Goal: Find specific fact: Find specific fact

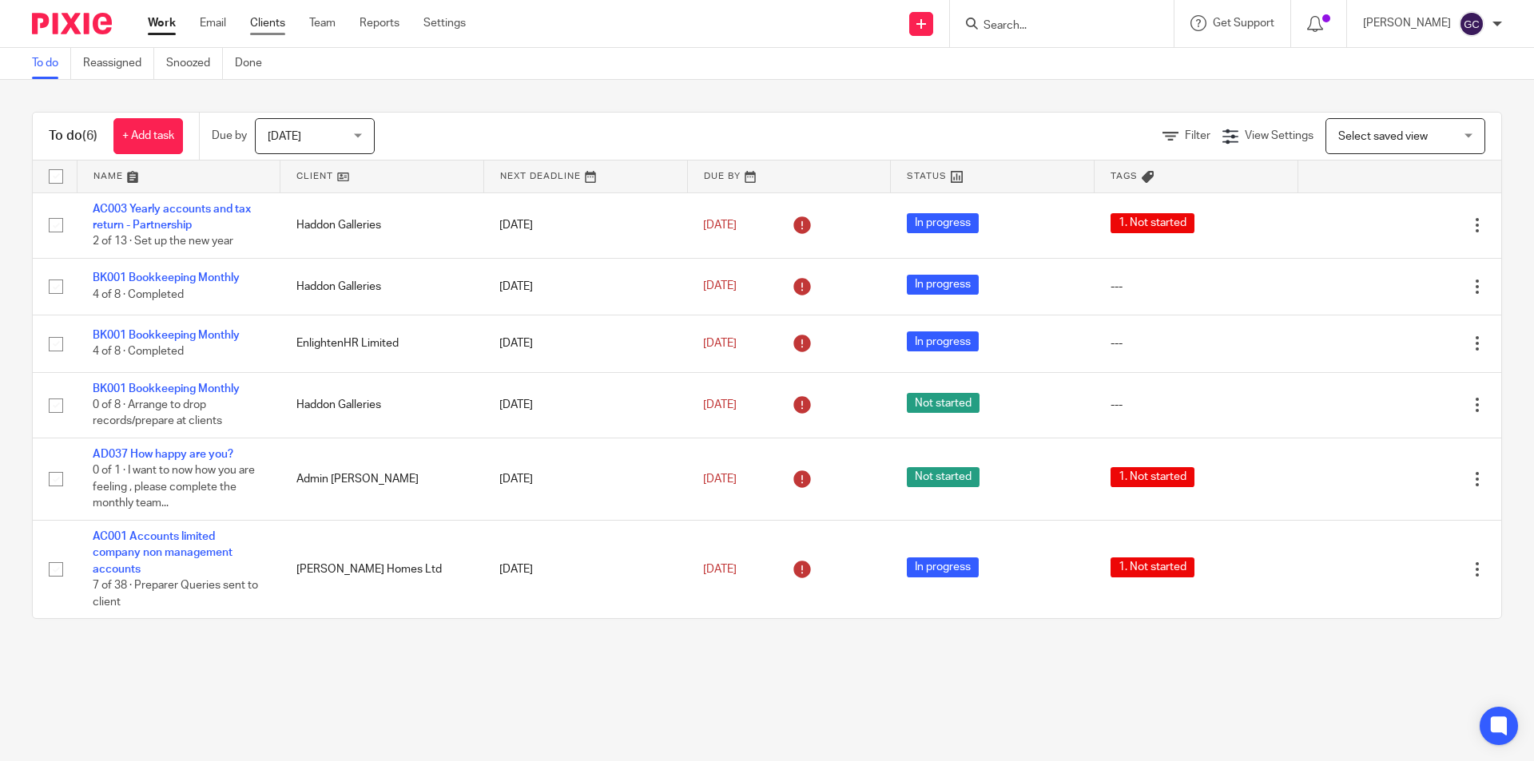
click at [264, 25] on link "Clients" at bounding box center [267, 23] width 35 height 16
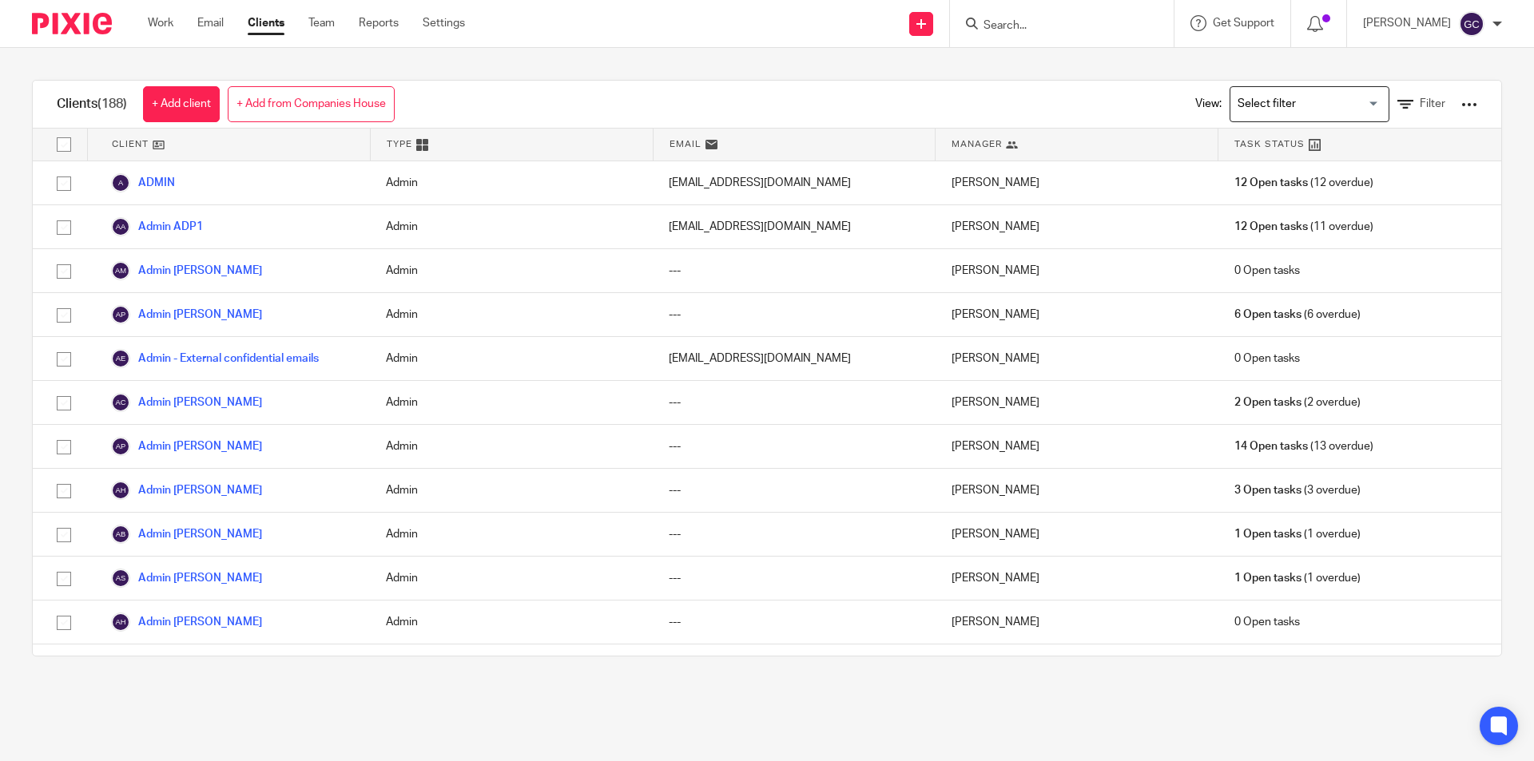
click at [982, 26] on input "Search" at bounding box center [1054, 26] width 144 height 14
type input "vintage"
click at [1022, 50] on div "The Vintage Lab Ltd Scott Glover < scottglove246@gmail.com >" at bounding box center [1114, 69] width 296 height 62
click at [1034, 60] on link at bounding box center [1114, 68] width 270 height 37
click at [1059, 73] on link at bounding box center [1114, 68] width 270 height 37
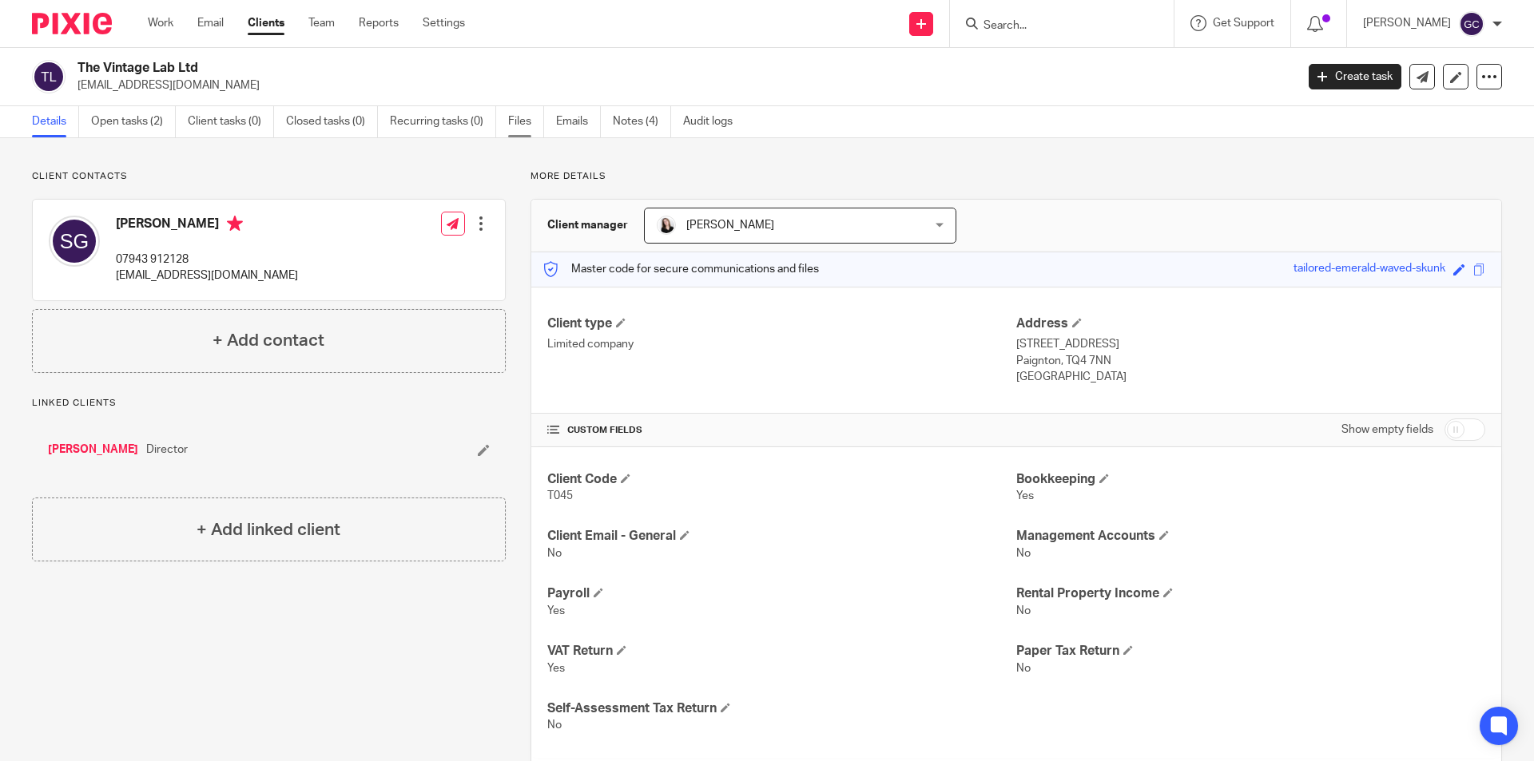
click at [518, 124] on link "Files" at bounding box center [526, 121] width 36 height 31
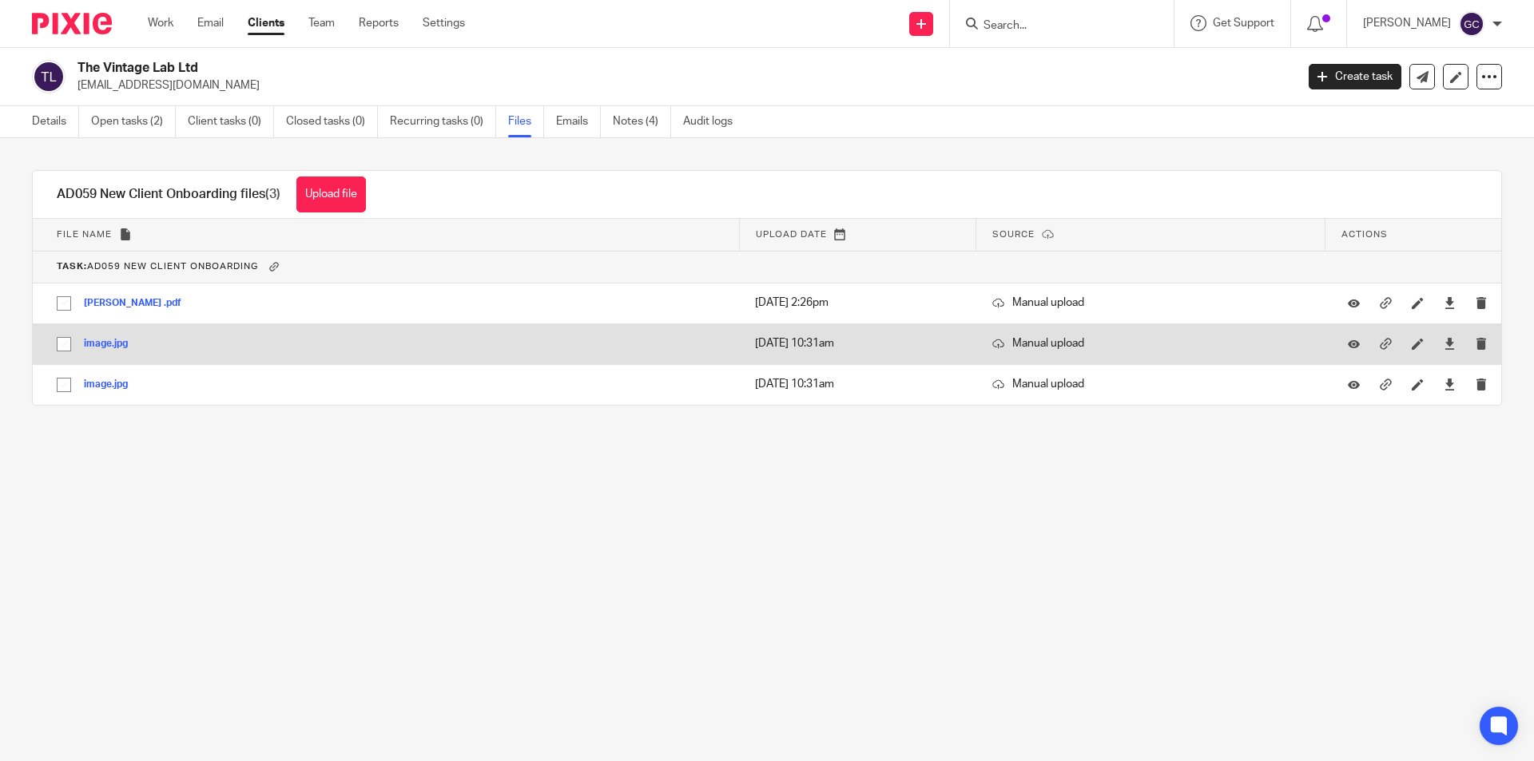
click at [108, 344] on button "image.jpg" at bounding box center [112, 344] width 56 height 11
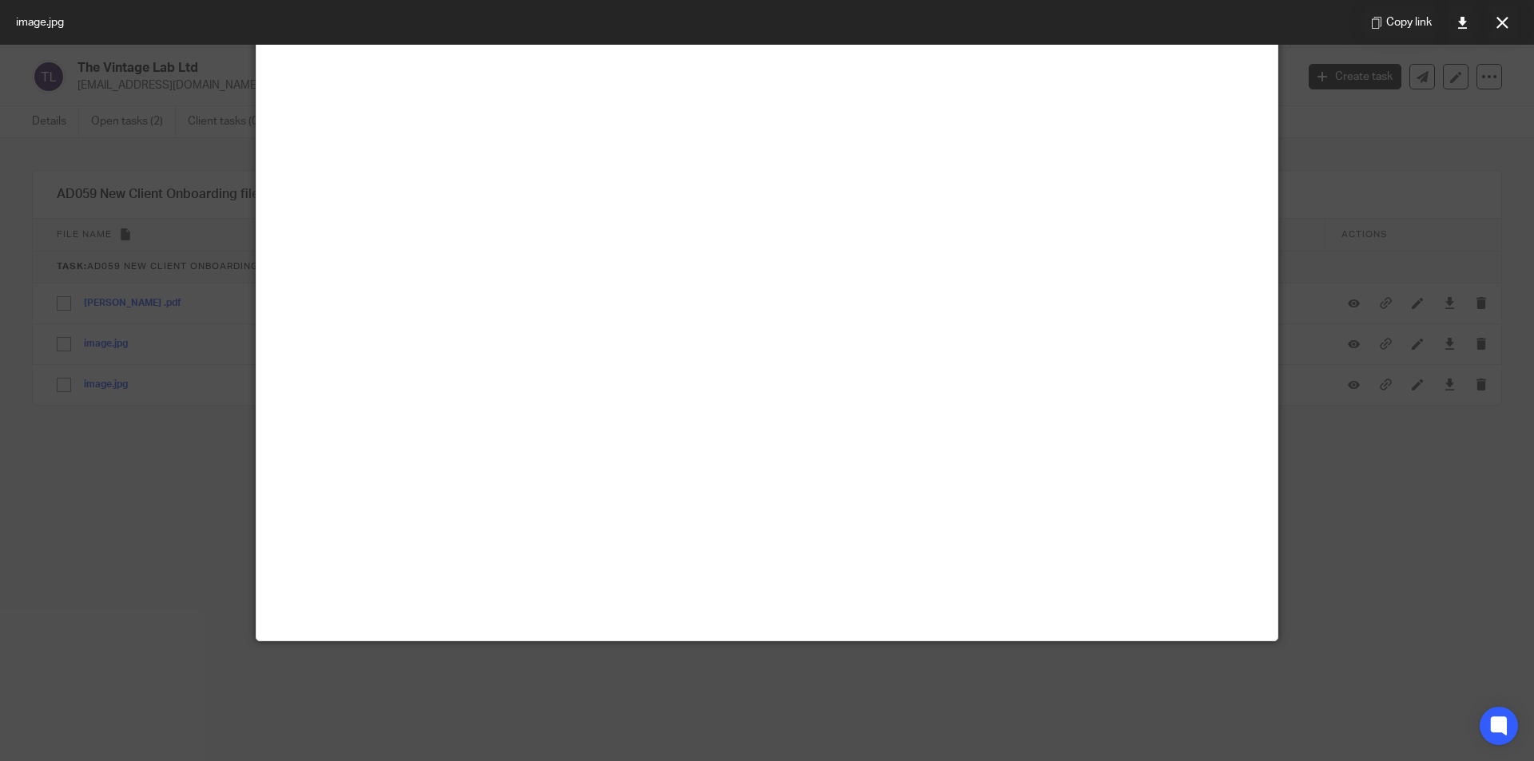
scroll to position [479, 0]
click at [1499, 19] on icon at bounding box center [1502, 23] width 12 height 12
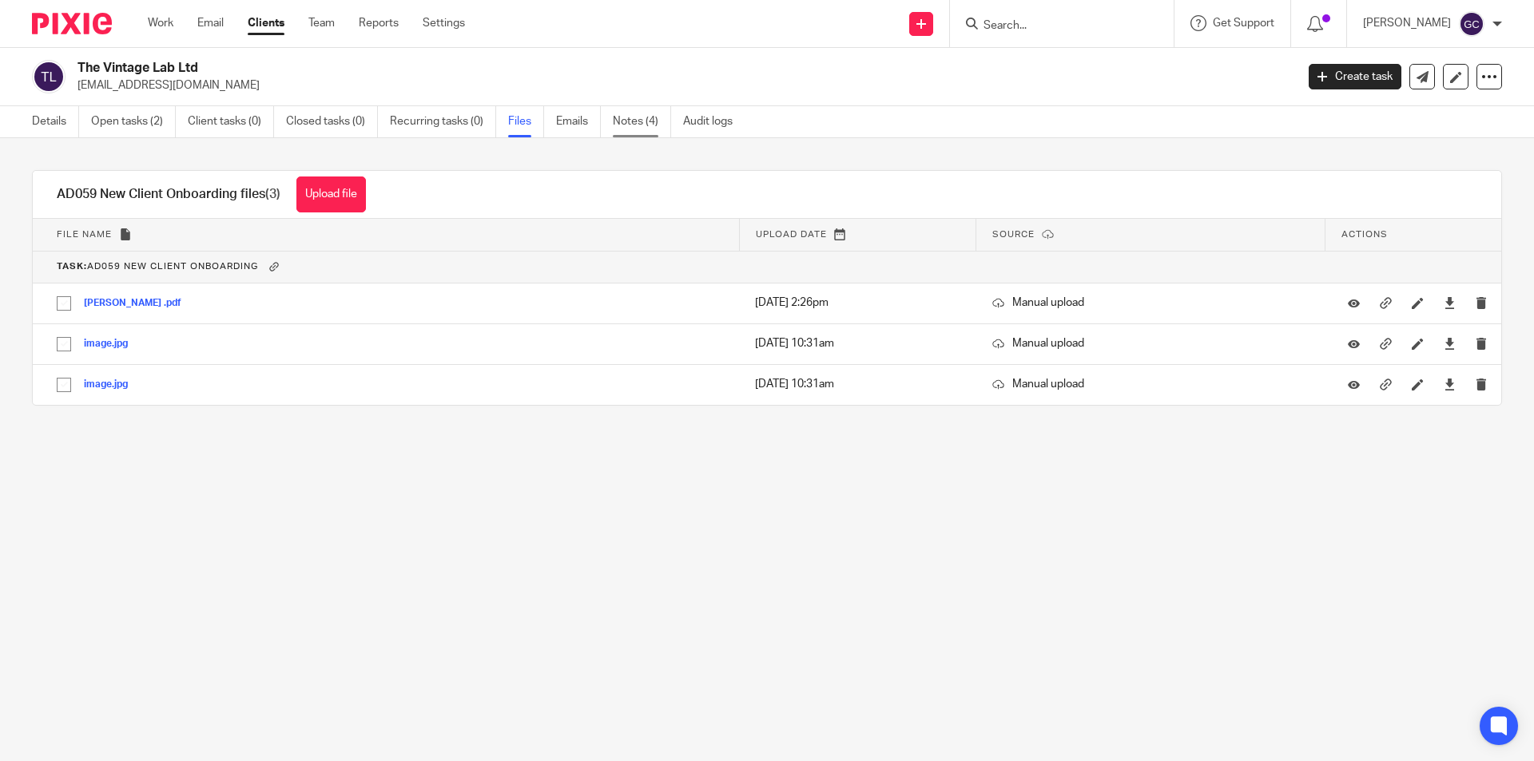
click at [651, 125] on link "Notes (4)" at bounding box center [642, 121] width 58 height 31
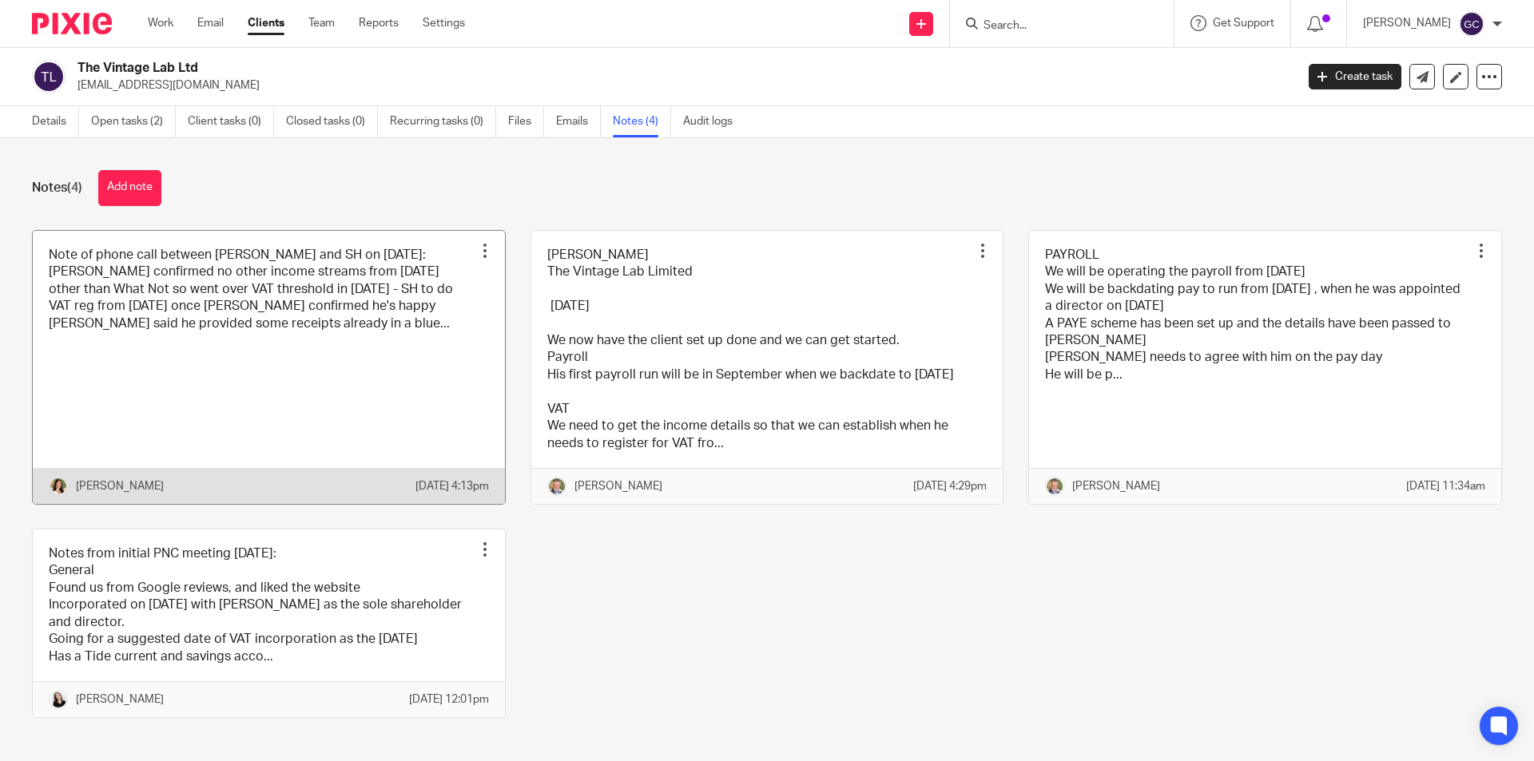
scroll to position [64, 0]
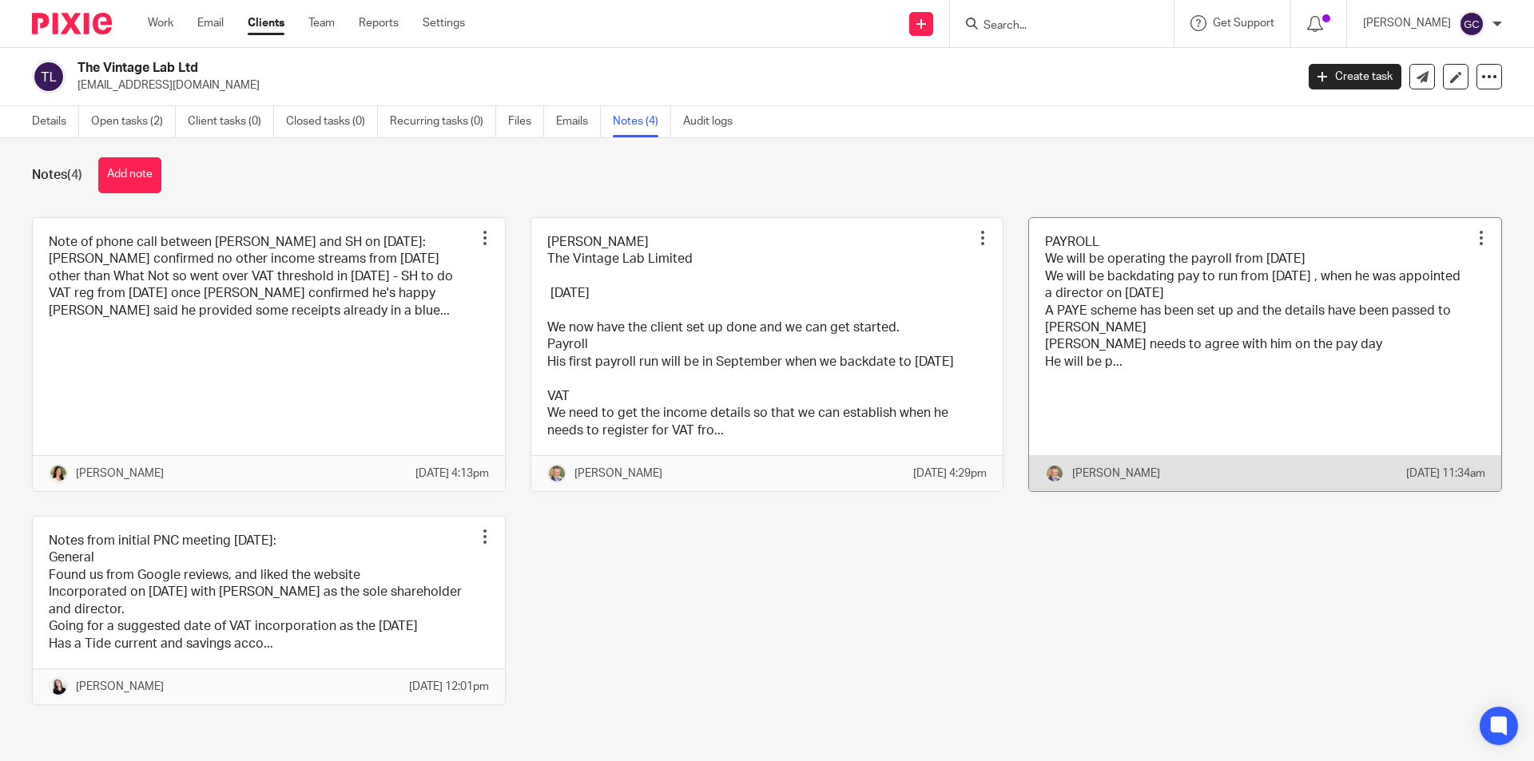
click at [1111, 345] on link at bounding box center [1265, 354] width 472 height 273
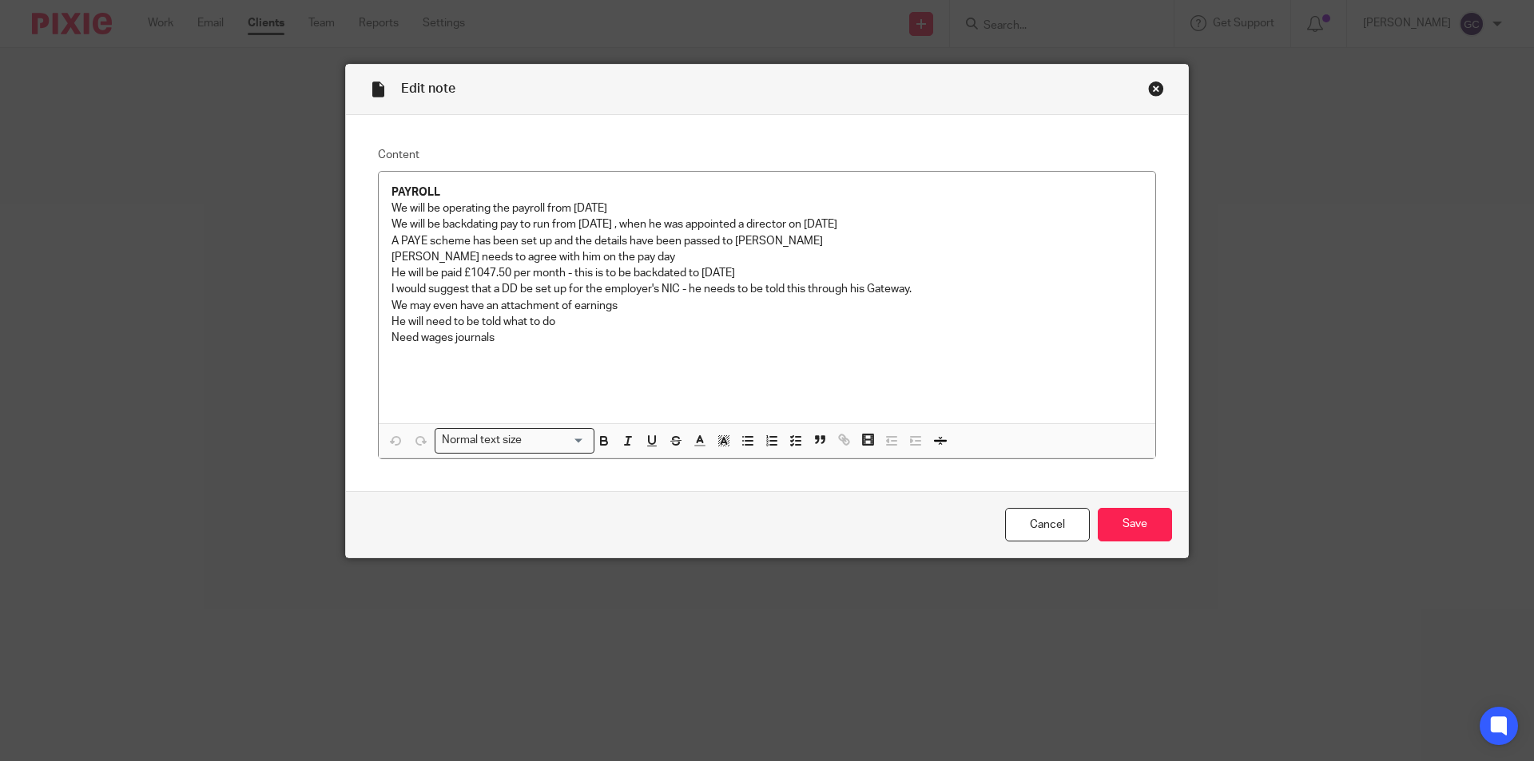
click at [1150, 86] on div "Close this dialog window" at bounding box center [1156, 89] width 16 height 16
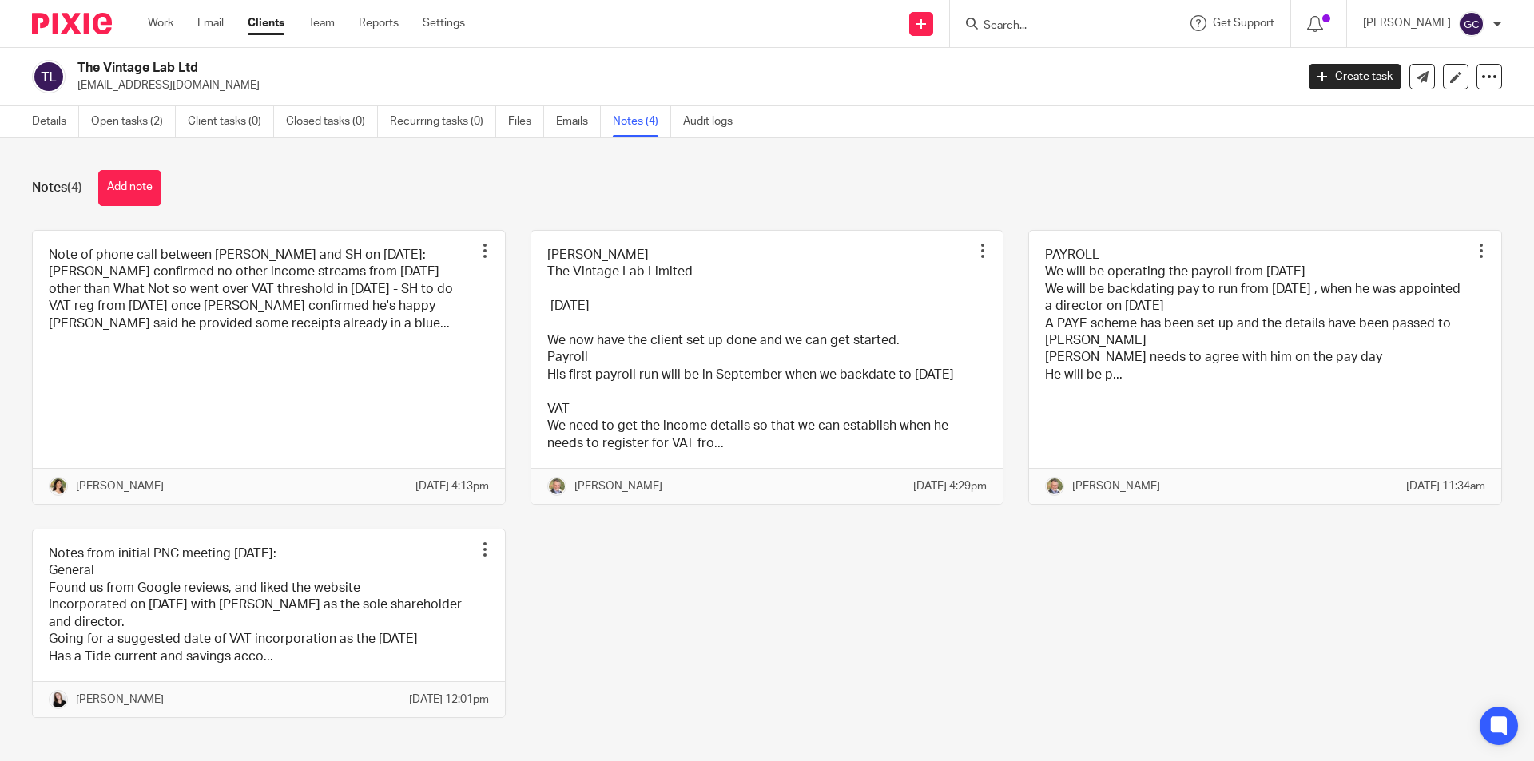
scroll to position [64, 0]
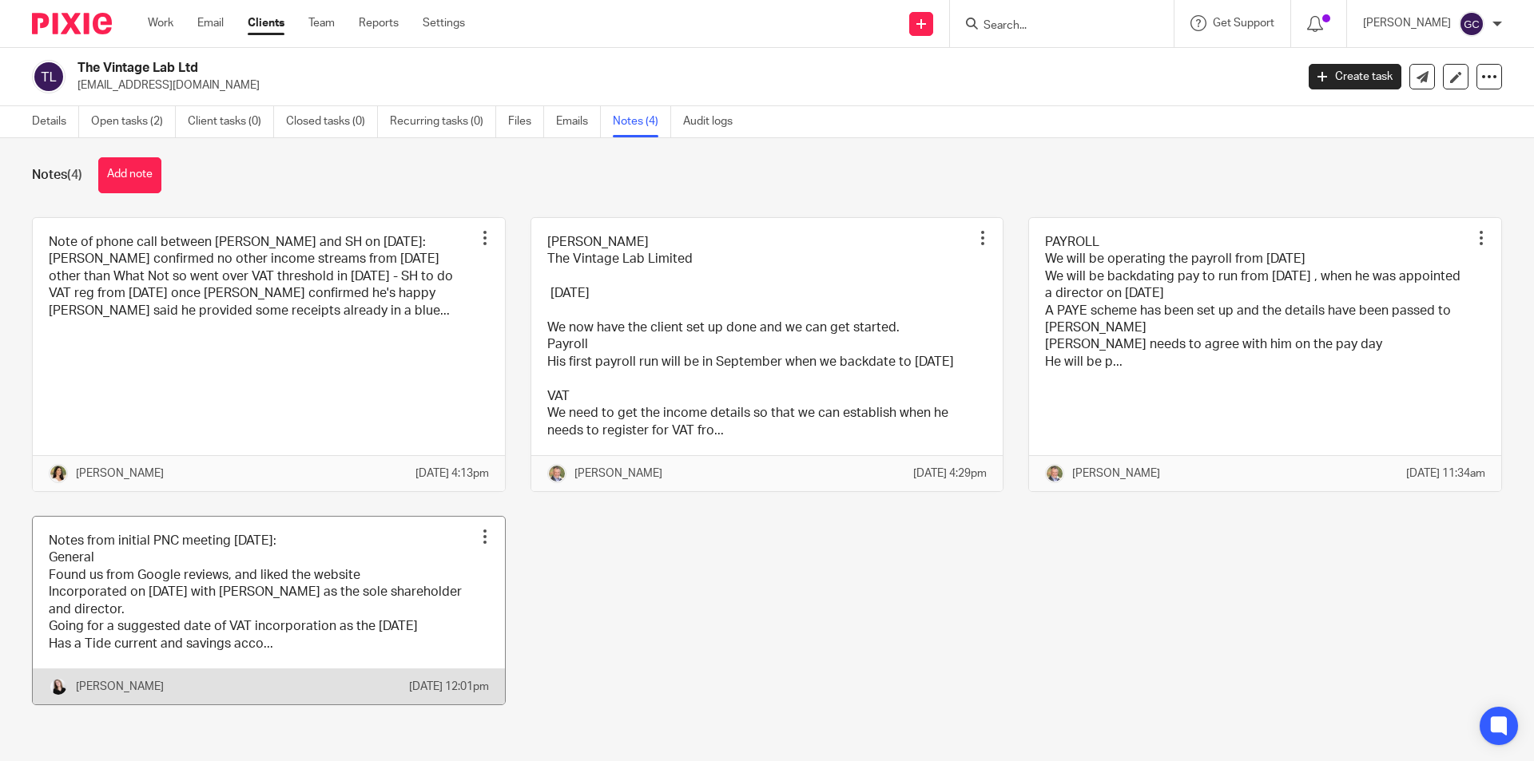
click at [262, 574] on link at bounding box center [269, 611] width 472 height 188
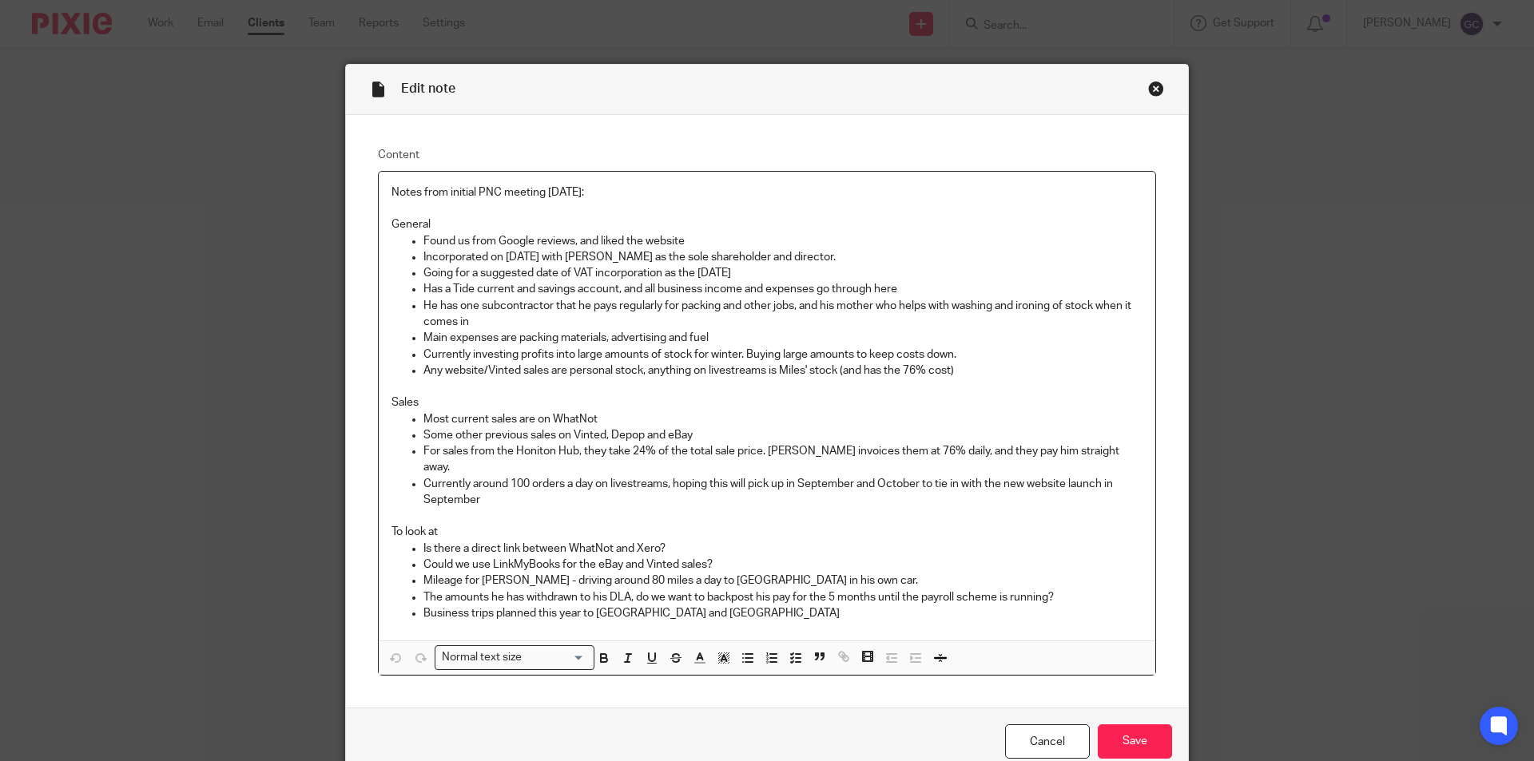
click at [1154, 87] on div "Close this dialog window" at bounding box center [1156, 89] width 16 height 16
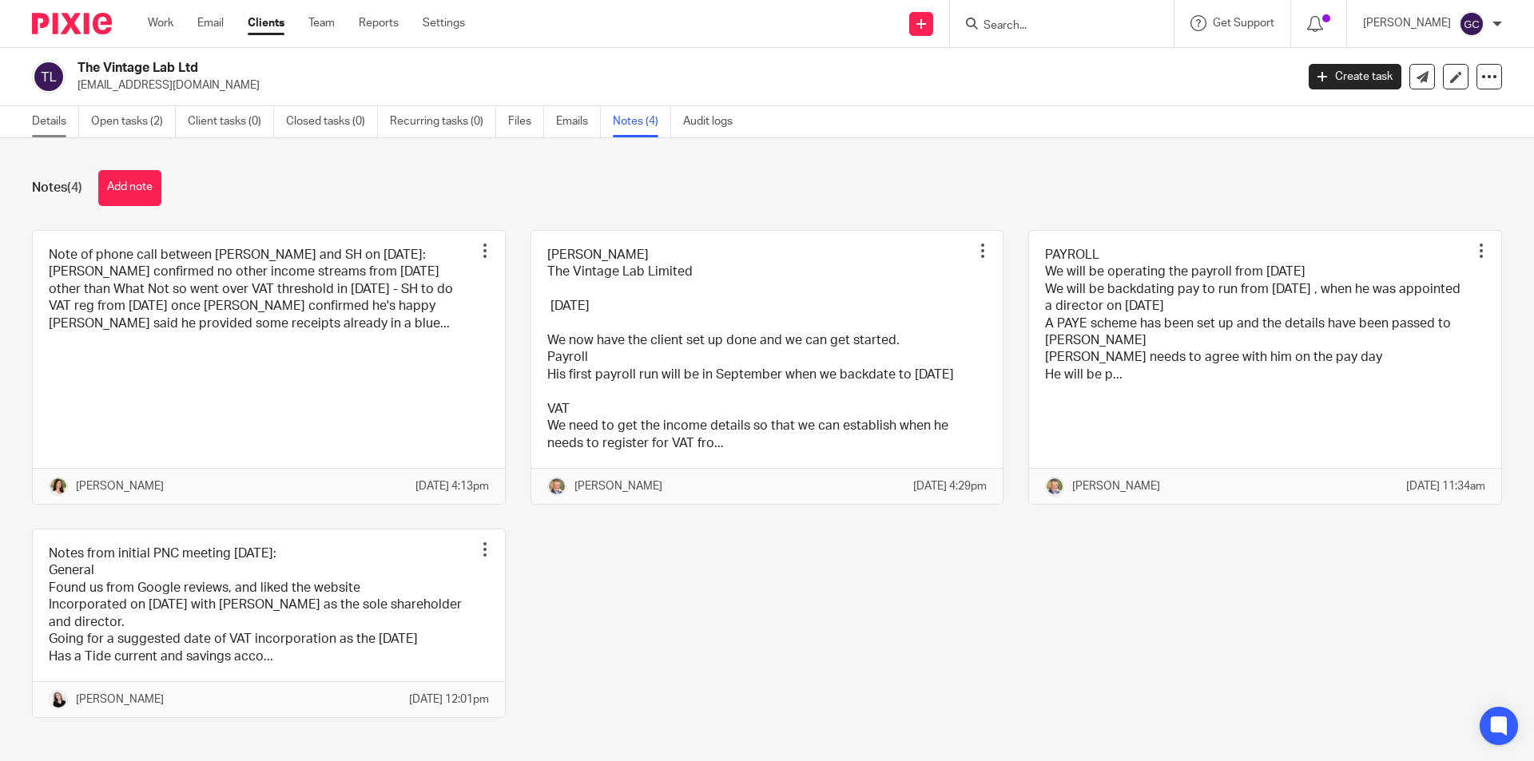
click at [57, 122] on link "Details" at bounding box center [55, 121] width 47 height 31
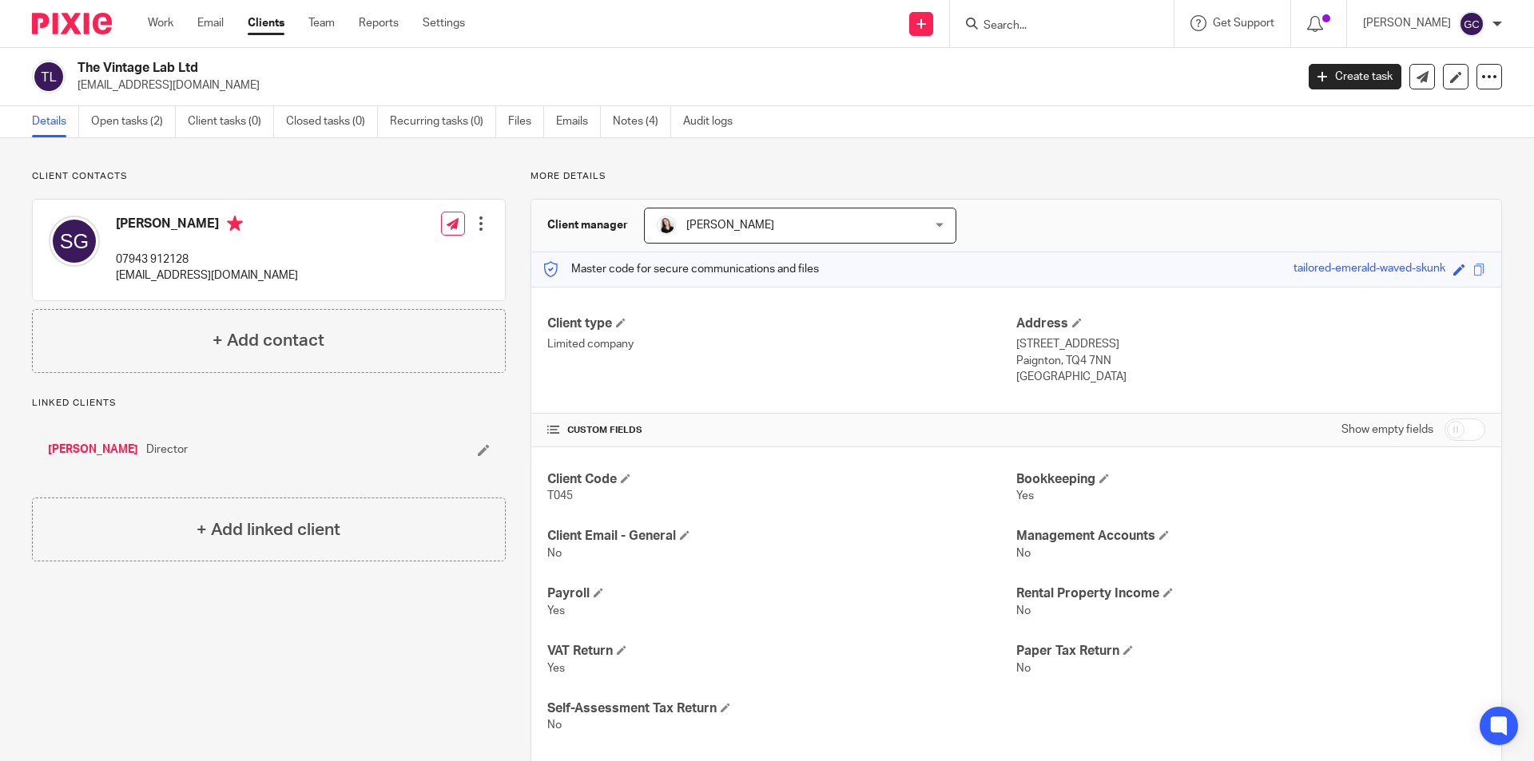
drag, startPoint x: 77, startPoint y: 83, endPoint x: 166, endPoint y: 87, distance: 88.8
click at [200, 88] on p "[EMAIL_ADDRESS][DOMAIN_NAME]" at bounding box center [680, 85] width 1207 height 16
drag, startPoint x: 165, startPoint y: 87, endPoint x: 209, endPoint y: 93, distance: 45.1
click at [197, 79] on p "[EMAIL_ADDRESS][DOMAIN_NAME]" at bounding box center [680, 85] width 1207 height 16
drag, startPoint x: 213, startPoint y: 86, endPoint x: 74, endPoint y: 90, distance: 138.3
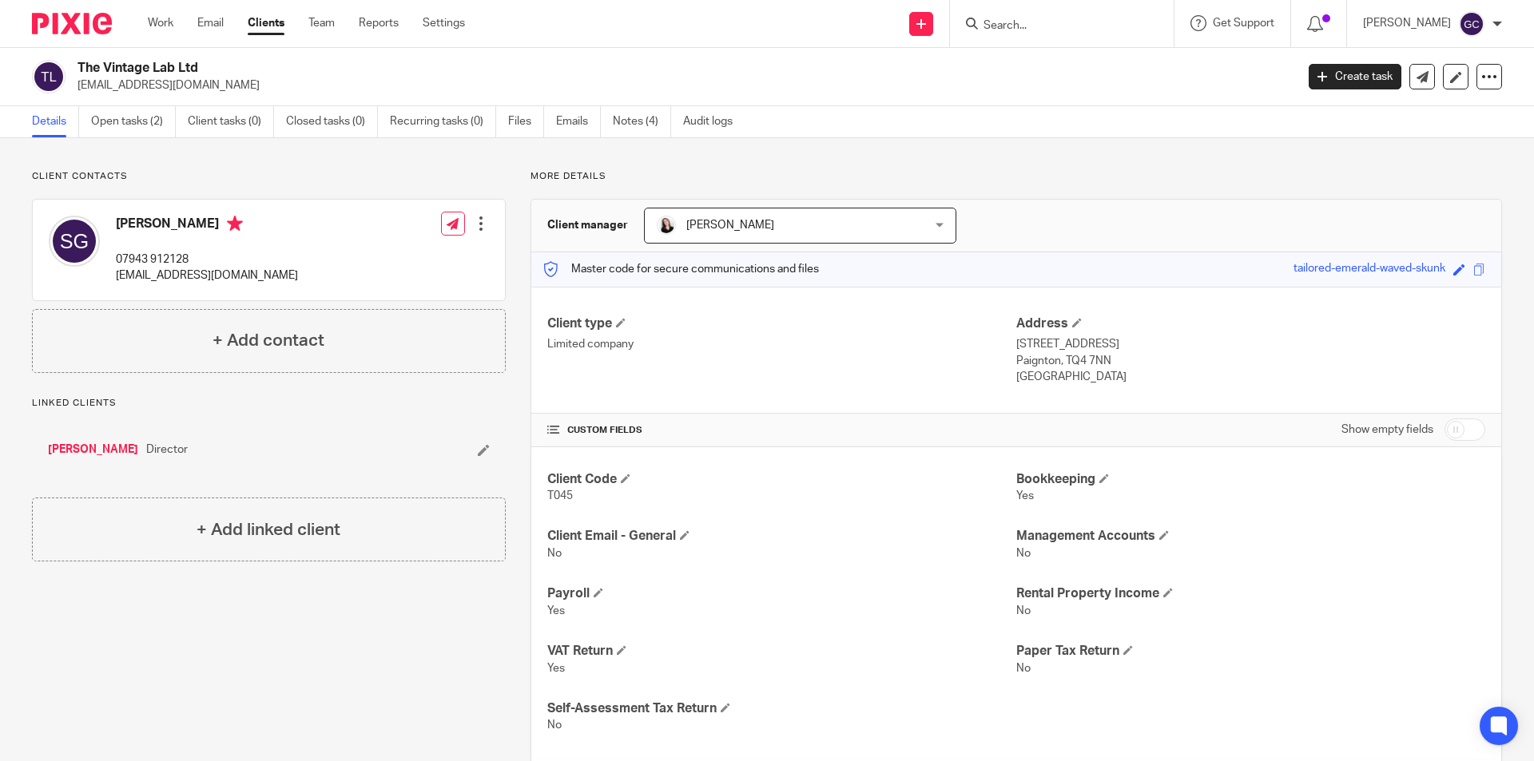
click at [74, 90] on div "The Vintage Lab Ltd info@thevintagelabltd.com" at bounding box center [658, 77] width 1253 height 34
copy p "[EMAIL_ADDRESS][DOMAIN_NAME]"
drag, startPoint x: 195, startPoint y: 255, endPoint x: 117, endPoint y: 259, distance: 78.4
click at [117, 259] on p "07943 912128" at bounding box center [207, 260] width 182 height 16
copy p "07943 912128"
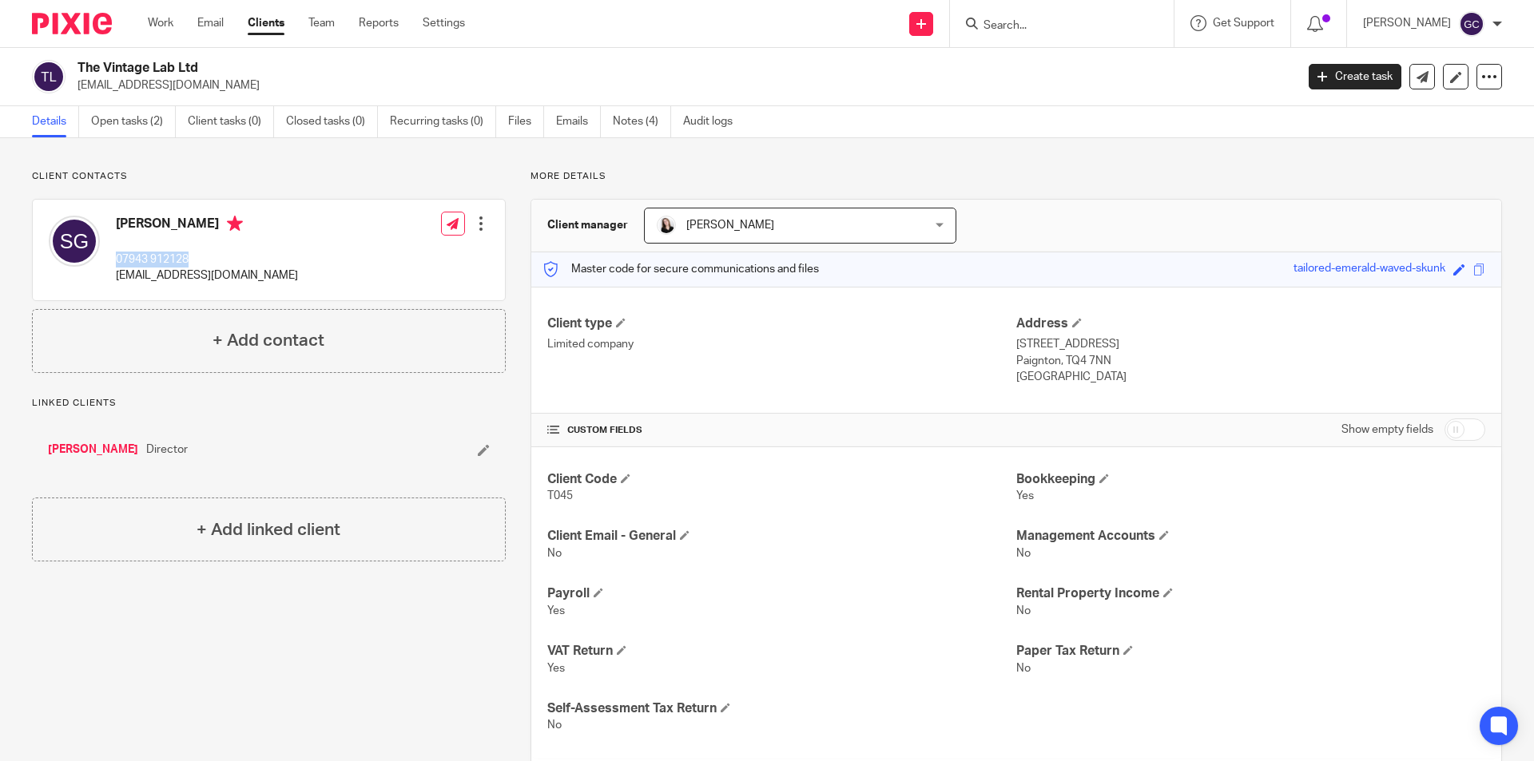
drag, startPoint x: 77, startPoint y: 81, endPoint x: 206, endPoint y: 81, distance: 128.6
click at [209, 81] on p "[EMAIL_ADDRESS][DOMAIN_NAME]" at bounding box center [680, 85] width 1207 height 16
copy p "[EMAIL_ADDRESS][DOMAIN_NAME]"
drag, startPoint x: 189, startPoint y: 260, endPoint x: 130, endPoint y: 260, distance: 59.1
click at [108, 260] on div "Scott Glover 07943 912128 scottglove246@gmail.com" at bounding box center [173, 250] width 249 height 85
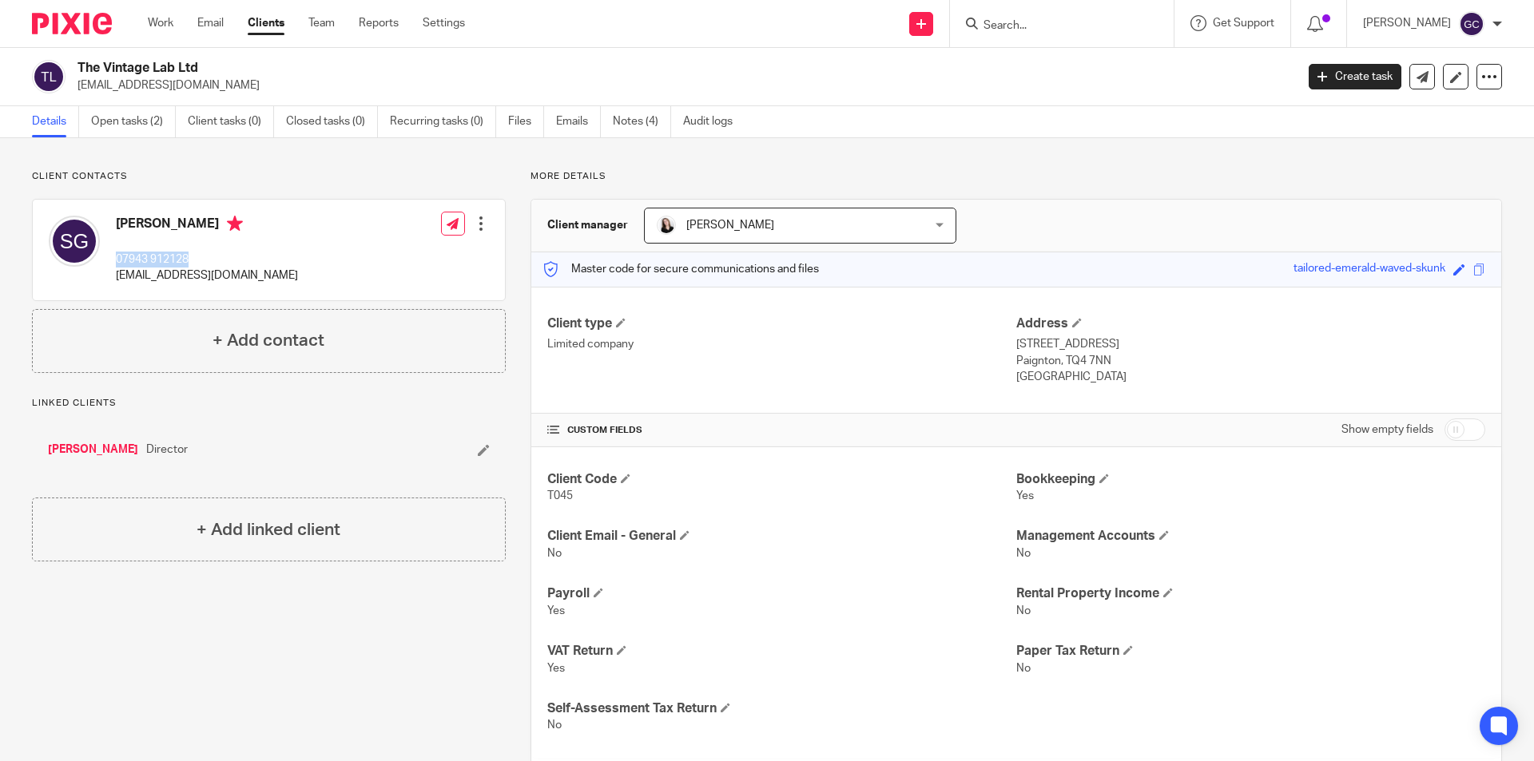
copy p "07943 912128"
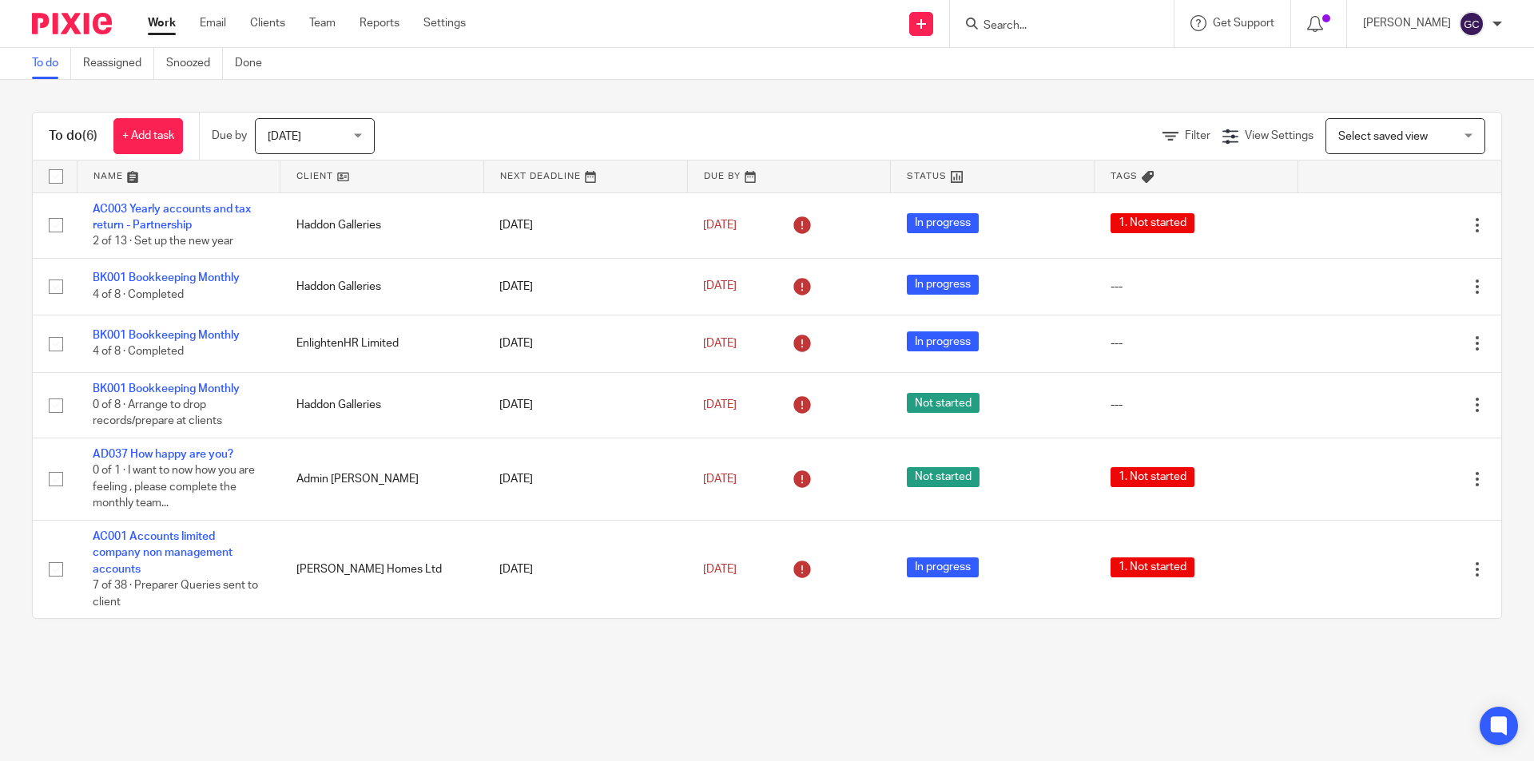
click at [999, 23] on input "Search" at bounding box center [1054, 26] width 144 height 14
type input "vintage"
click at [1052, 70] on link at bounding box center [1114, 68] width 270 height 37
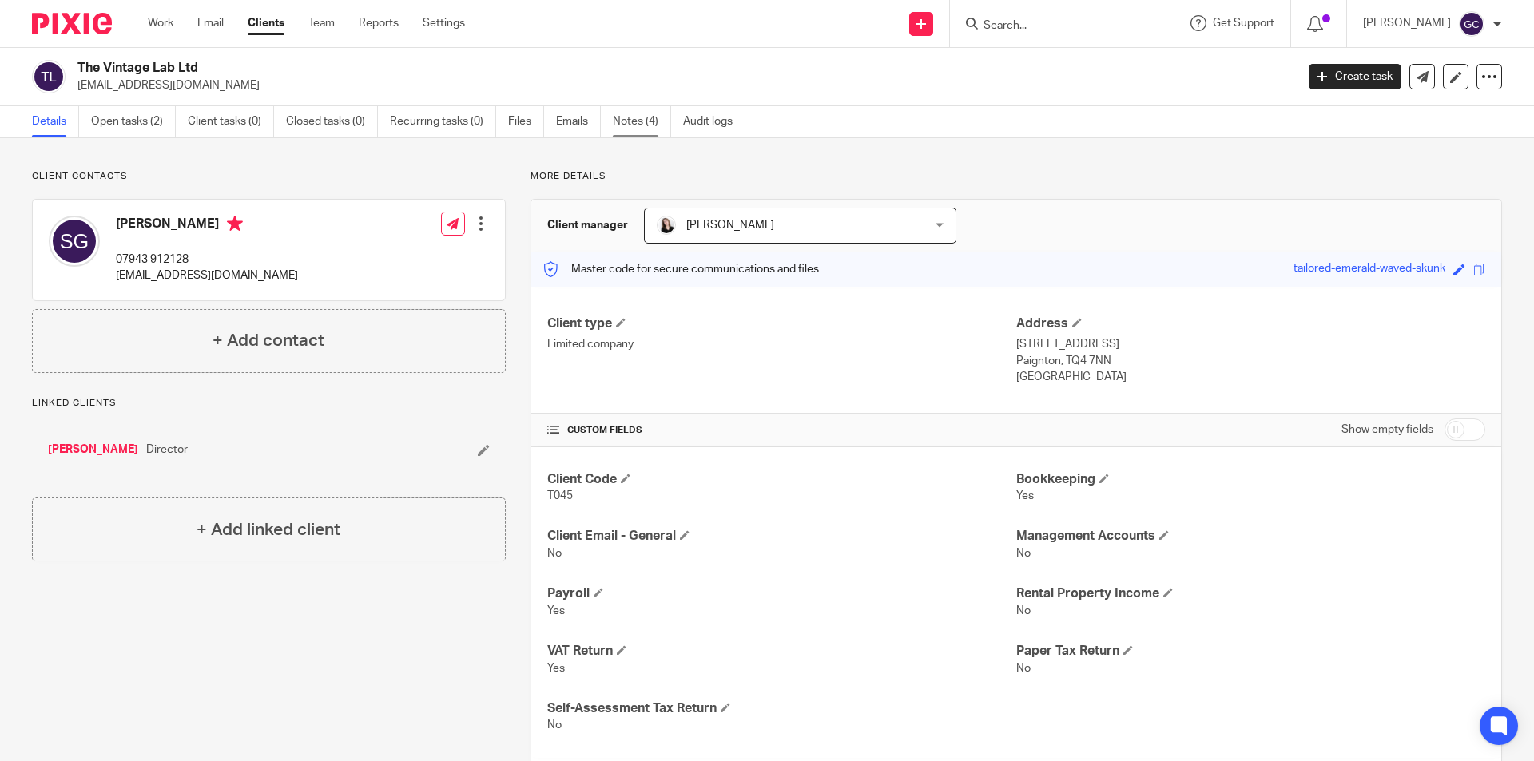
click at [645, 117] on link "Notes (4)" at bounding box center [642, 121] width 58 height 31
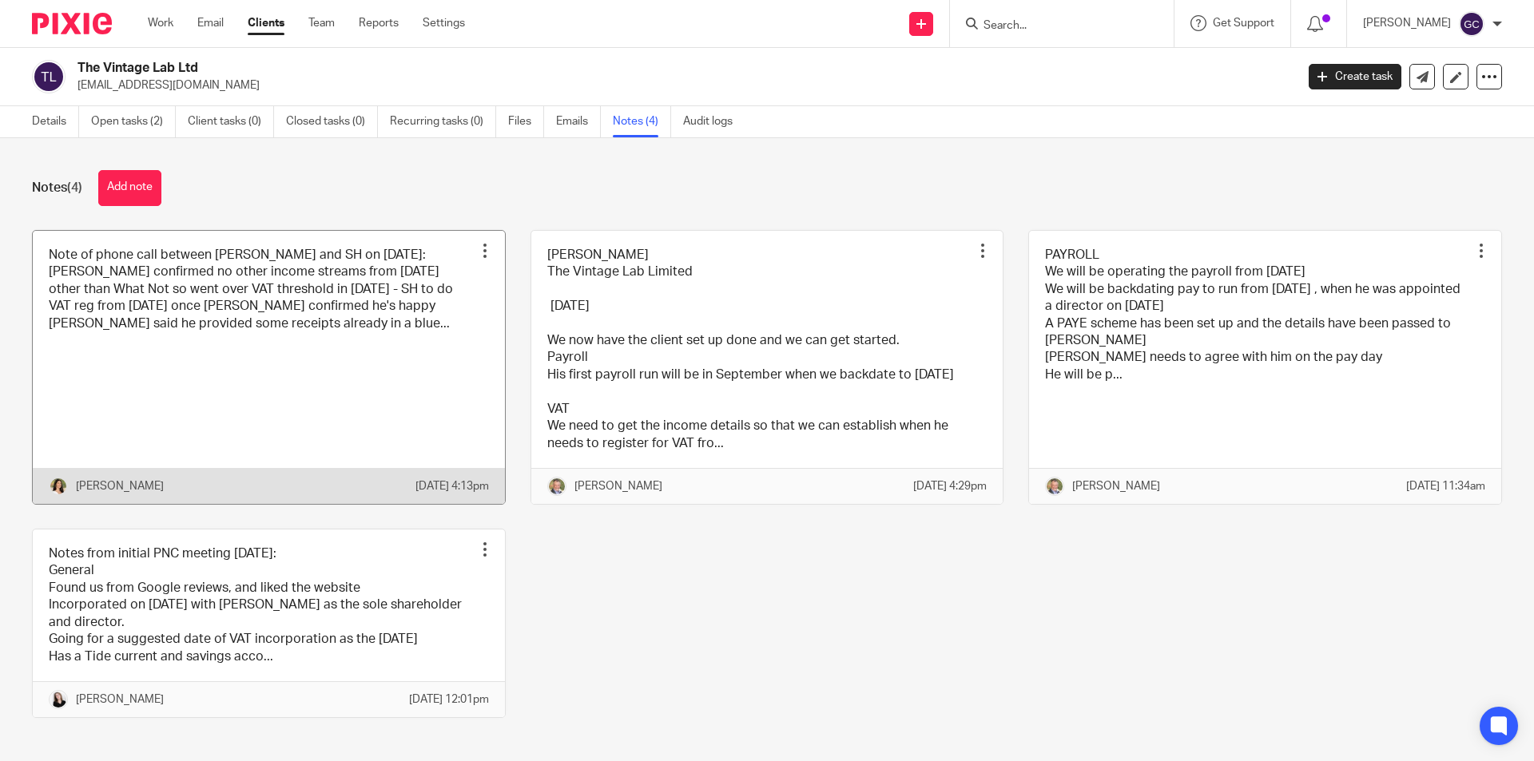
click at [307, 312] on link at bounding box center [269, 367] width 472 height 273
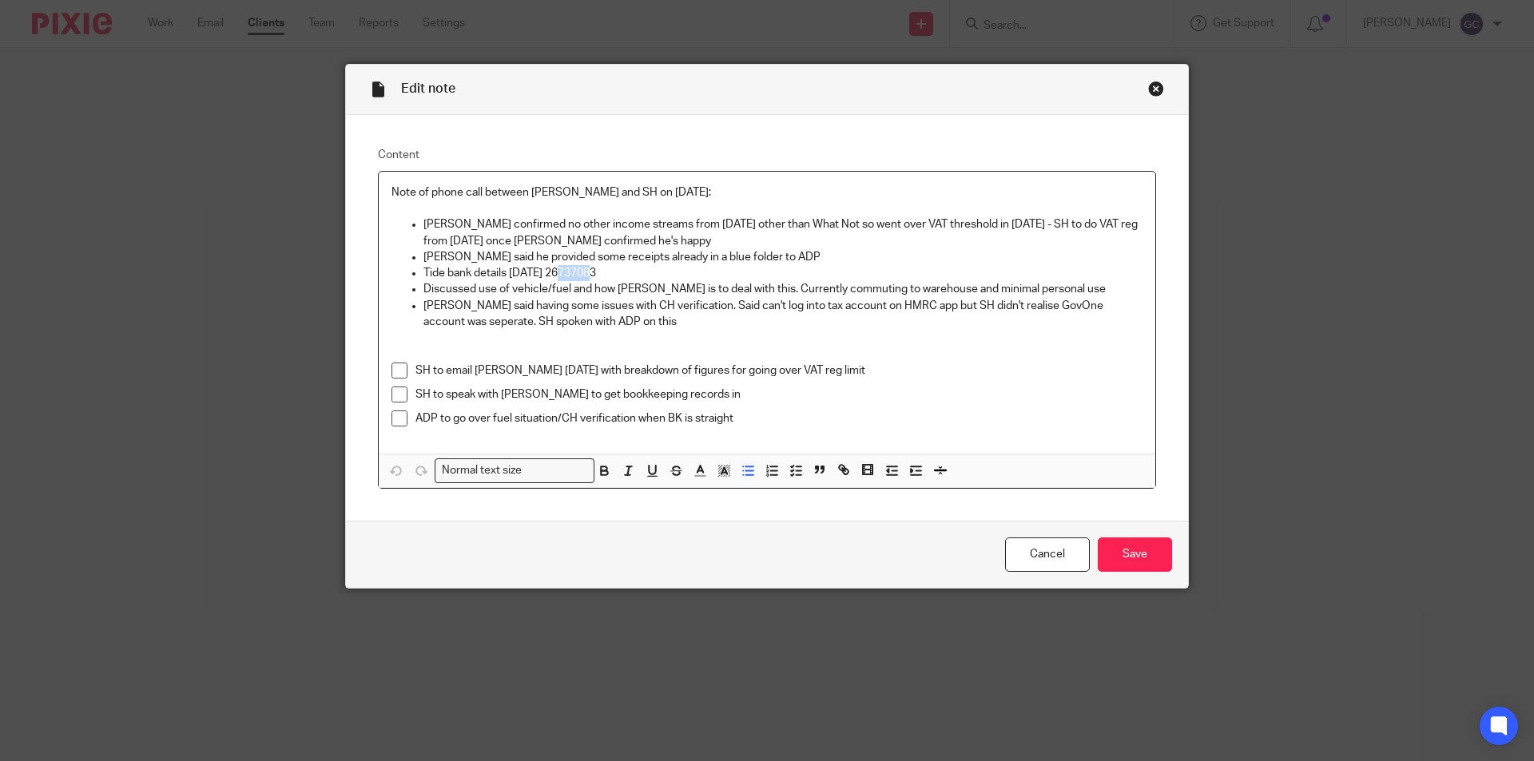
drag, startPoint x: 555, startPoint y: 272, endPoint x: 590, endPoint y: 272, distance: 34.4
click at [590, 272] on p "Tide bank details [DATE] 26737083" at bounding box center [782, 273] width 719 height 16
click at [1149, 86] on div "Close this dialog window" at bounding box center [1156, 89] width 16 height 16
